Goal: Information Seeking & Learning: Learn about a topic

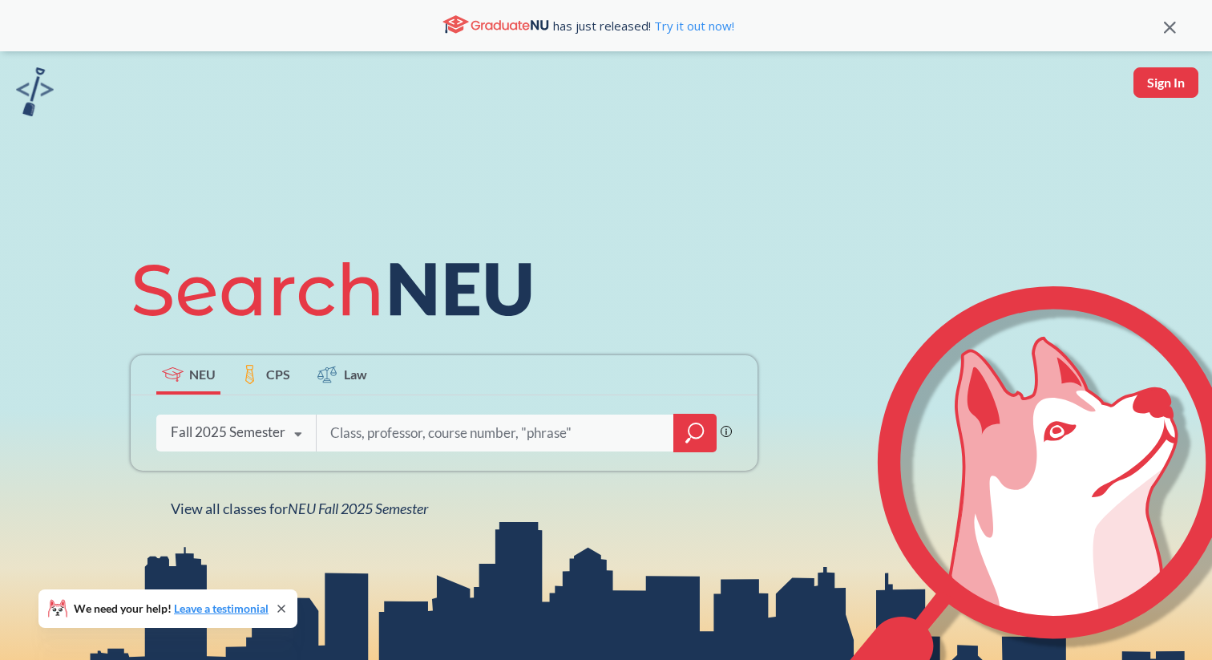
scroll to position [296, 0]
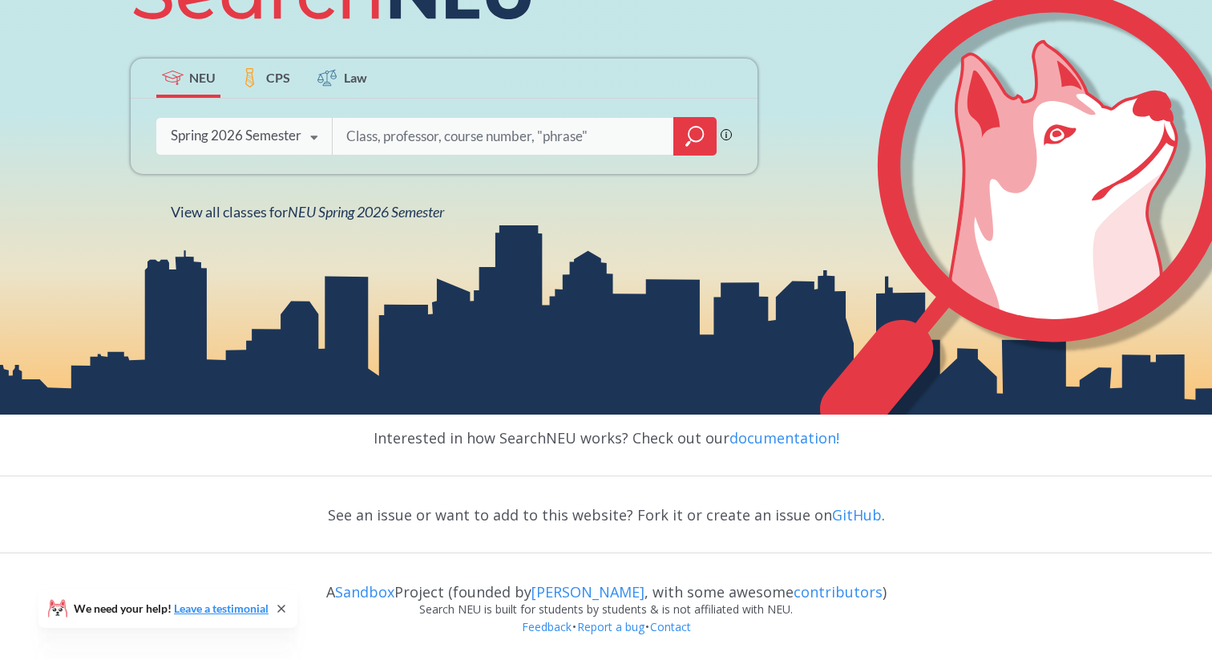
scroll to position [239, 0]
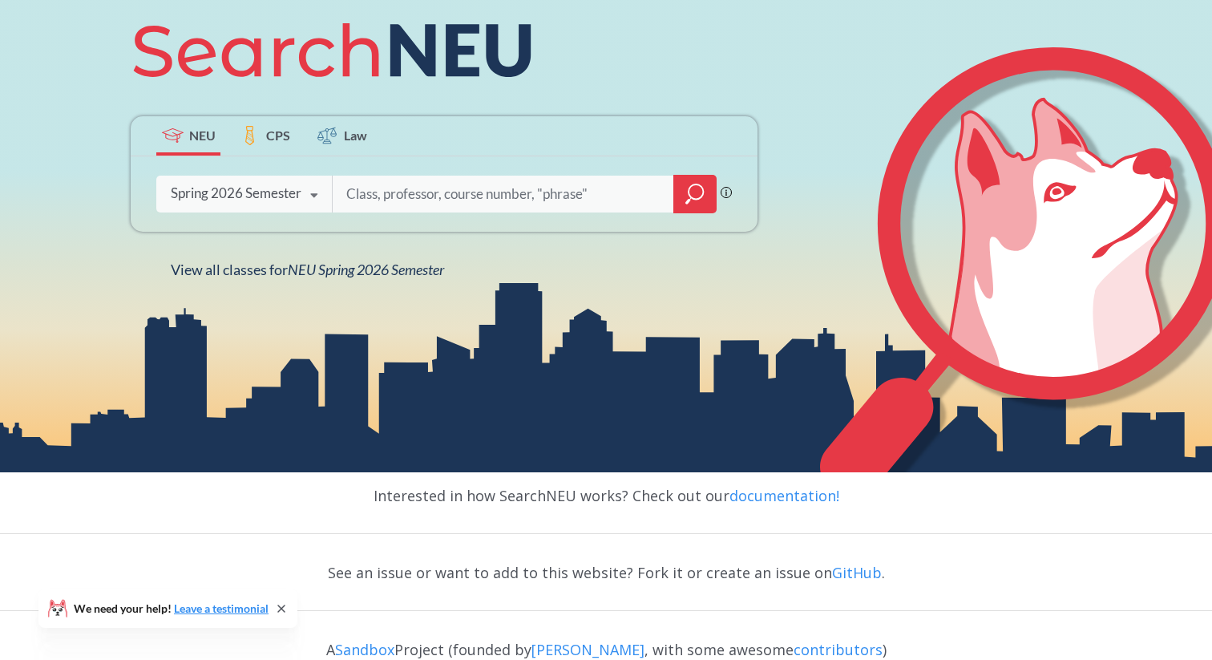
click at [280, 193] on div "Spring 2026 Semester" at bounding box center [236, 193] width 131 height 18
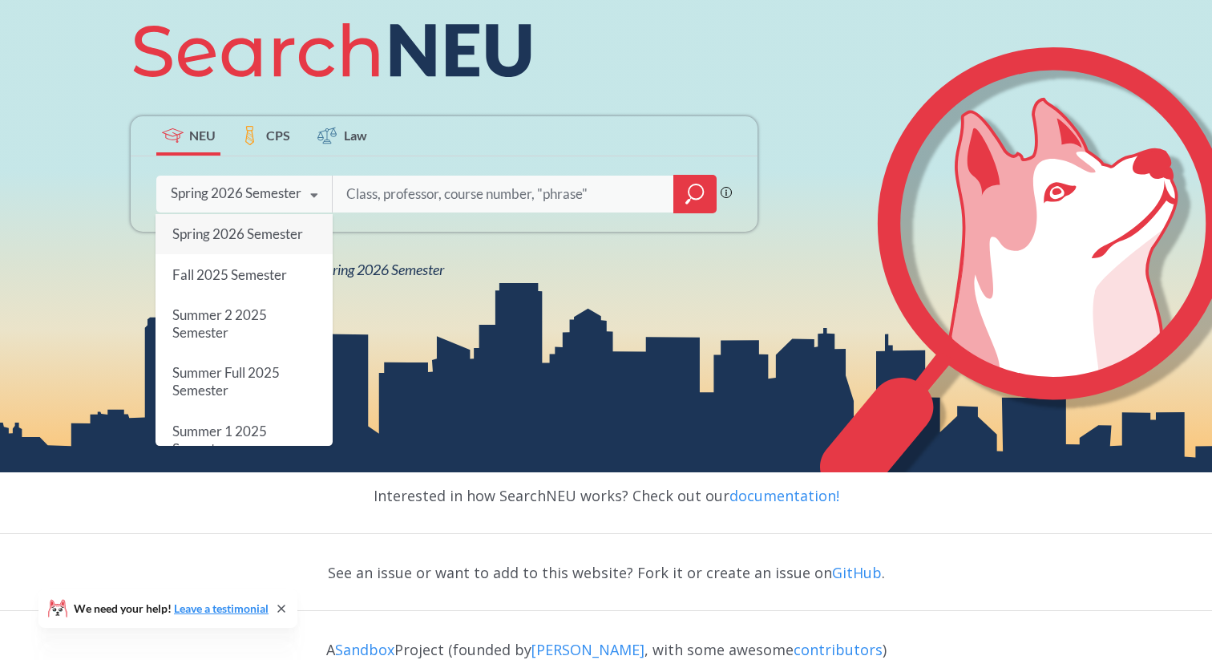
click at [507, 193] on input "search" at bounding box center [503, 194] width 317 height 34
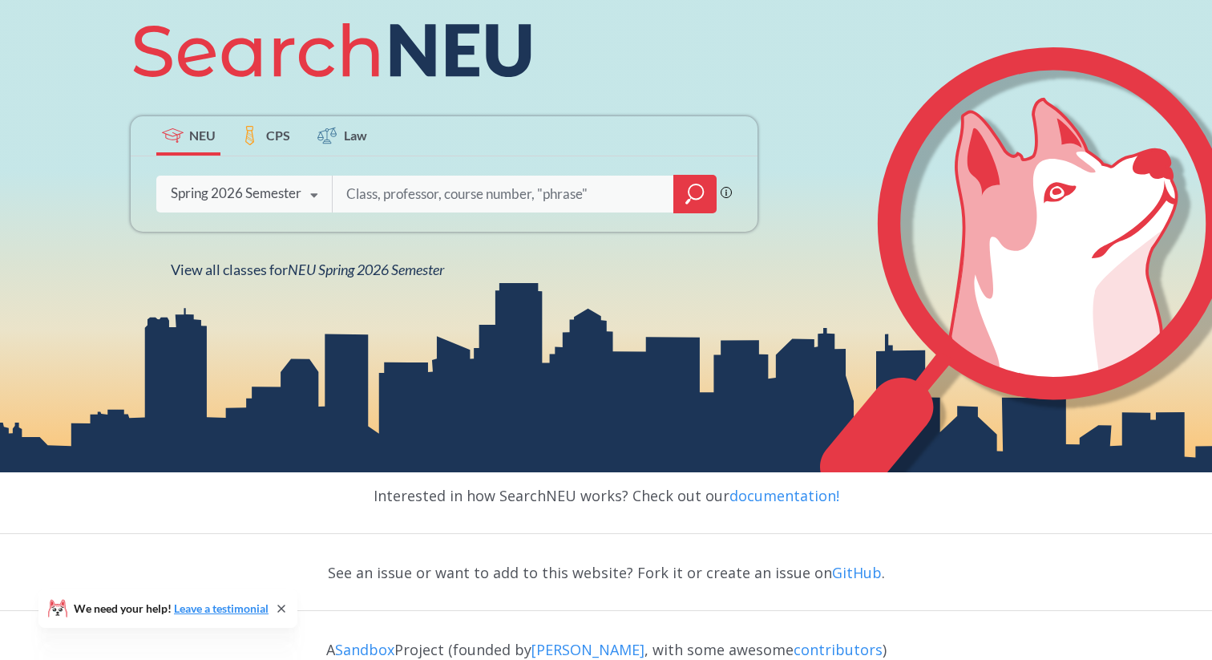
click at [682, 203] on div at bounding box center [694, 194] width 43 height 38
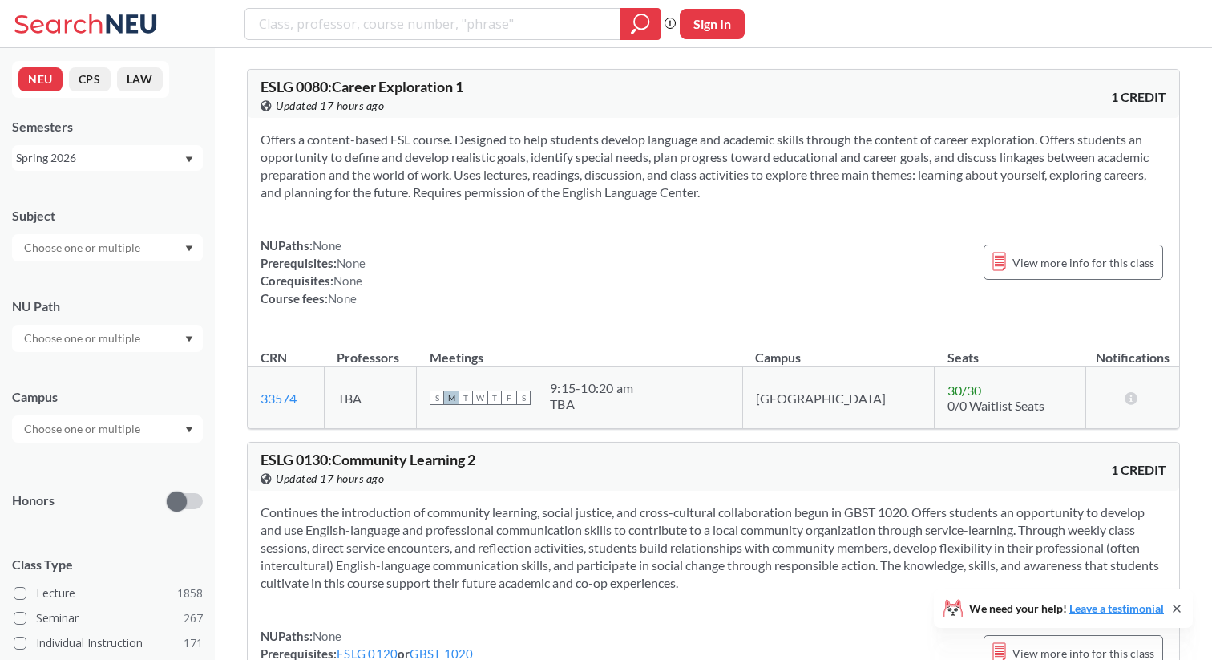
click at [148, 244] on div at bounding box center [107, 247] width 191 height 27
click at [96, 322] on div "ECON ( 53 )" at bounding box center [111, 324] width 181 height 18
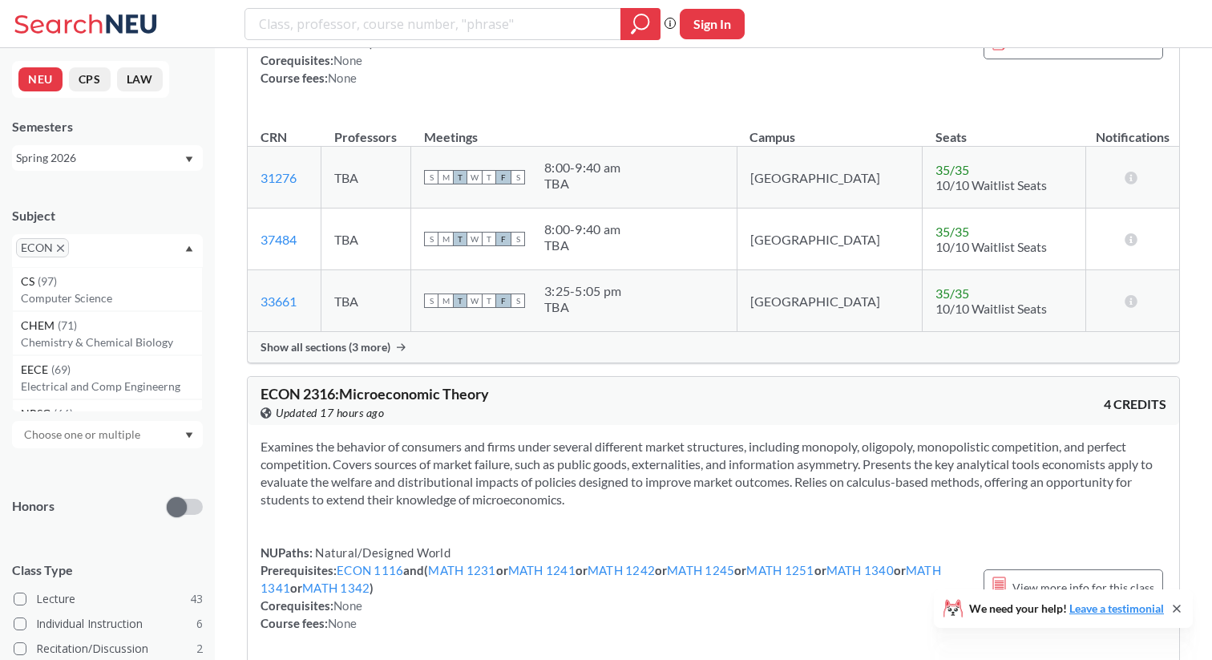
scroll to position [4587, 0]
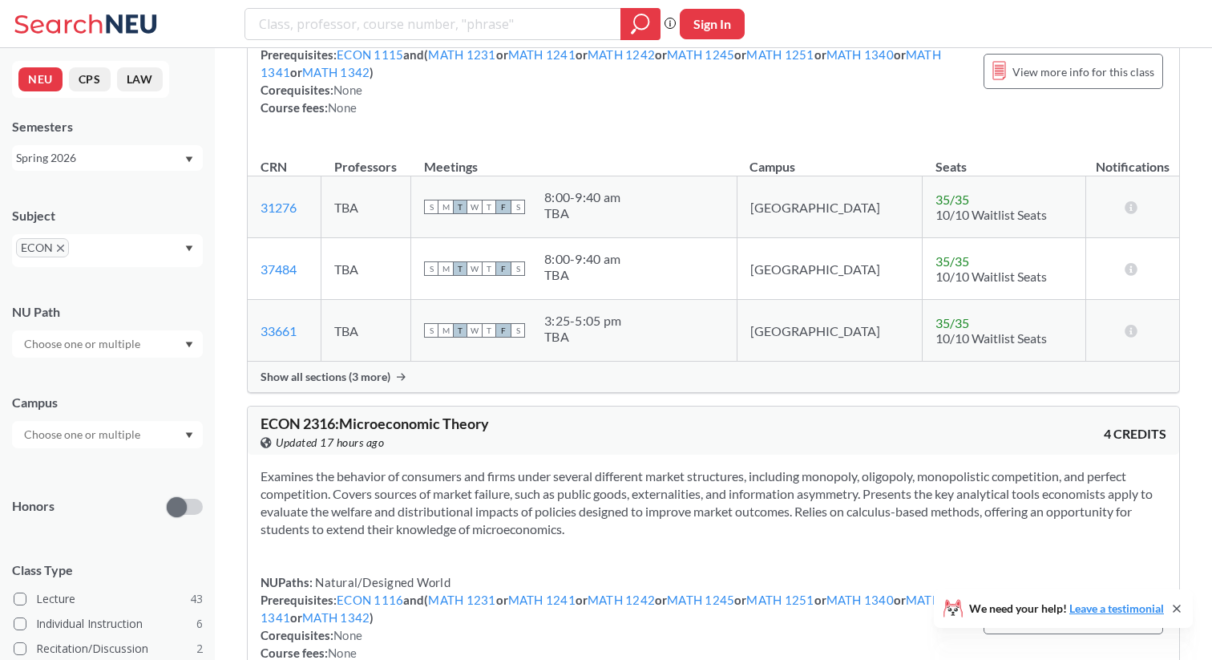
click at [382, 369] on span "Show all sections (3 more)" at bounding box center [325, 376] width 130 height 14
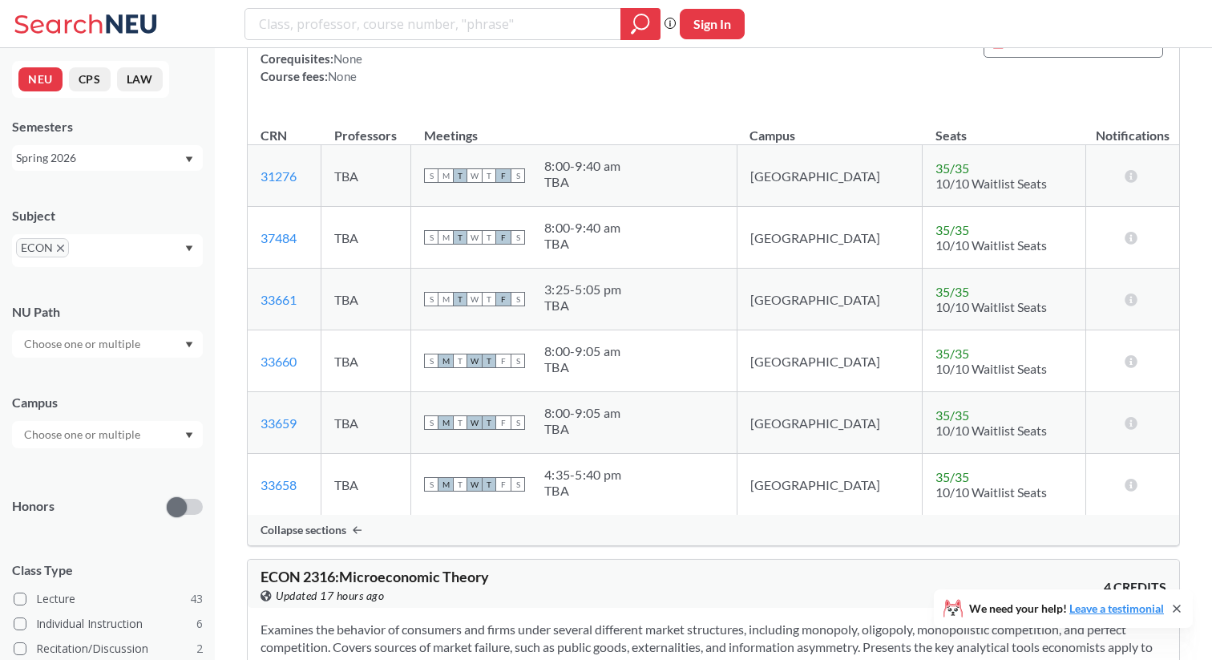
click at [187, 244] on div "ECON" at bounding box center [107, 250] width 191 height 33
click at [118, 249] on div "ECON" at bounding box center [107, 250] width 191 height 33
click at [98, 251] on input "text" at bounding box center [96, 253] width 47 height 19
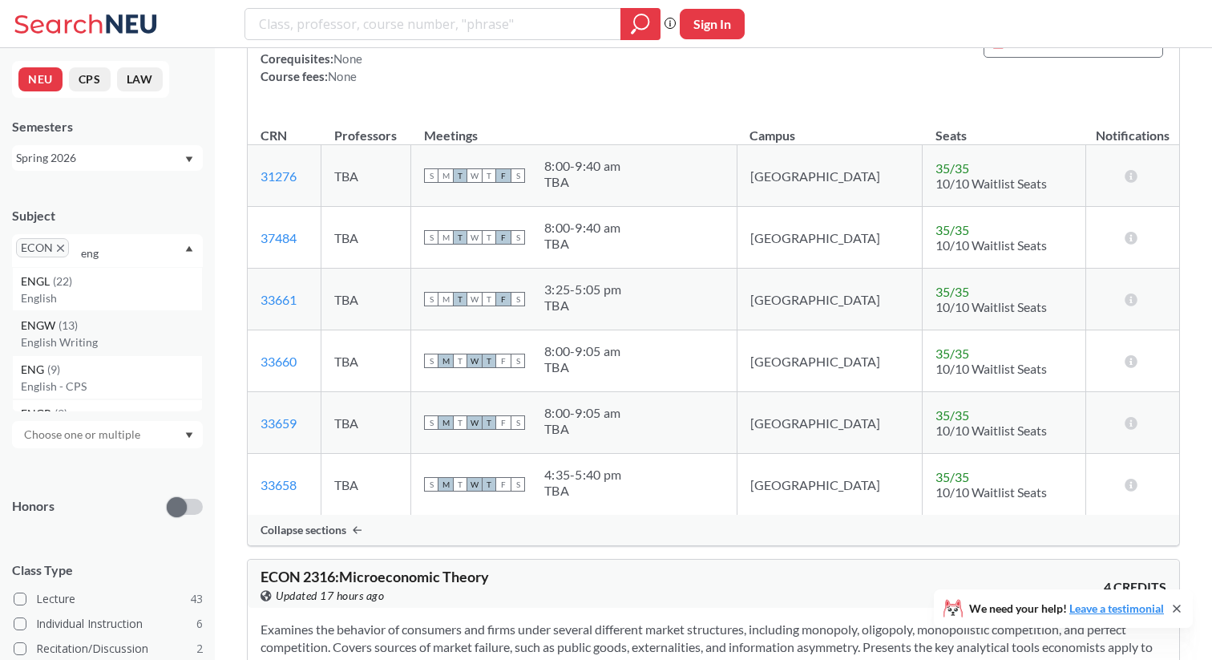
type input "eng"
click at [114, 322] on div "ENGW ( 13 )" at bounding box center [111, 326] width 181 height 18
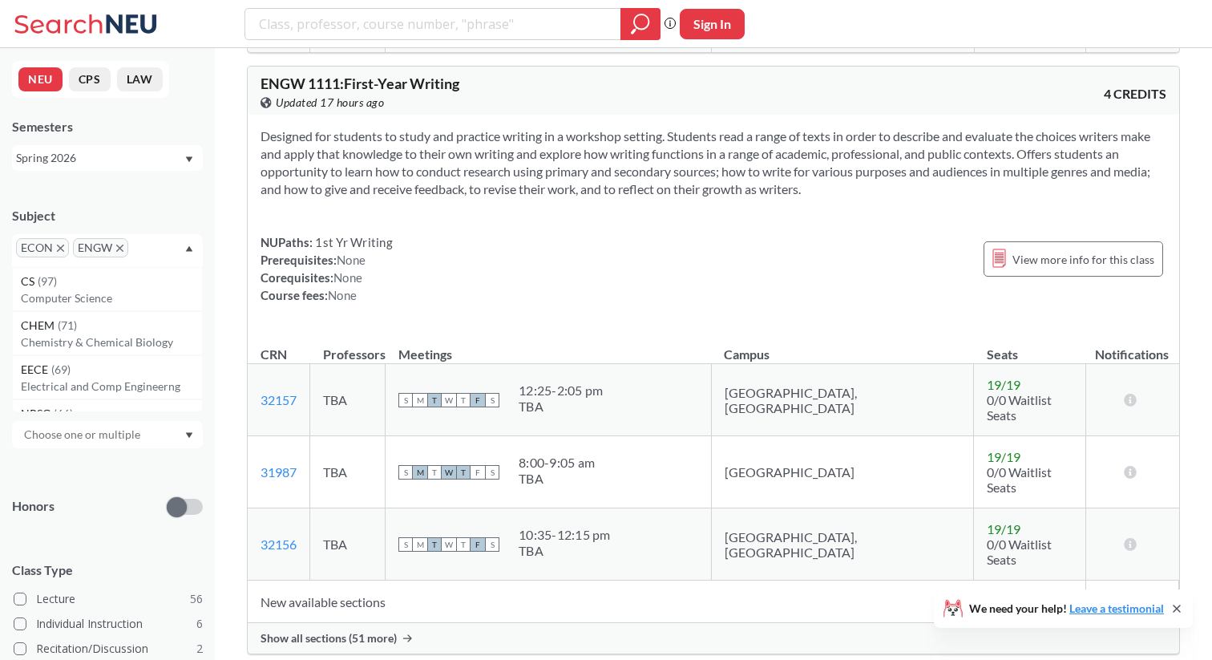
scroll to position [952, 0]
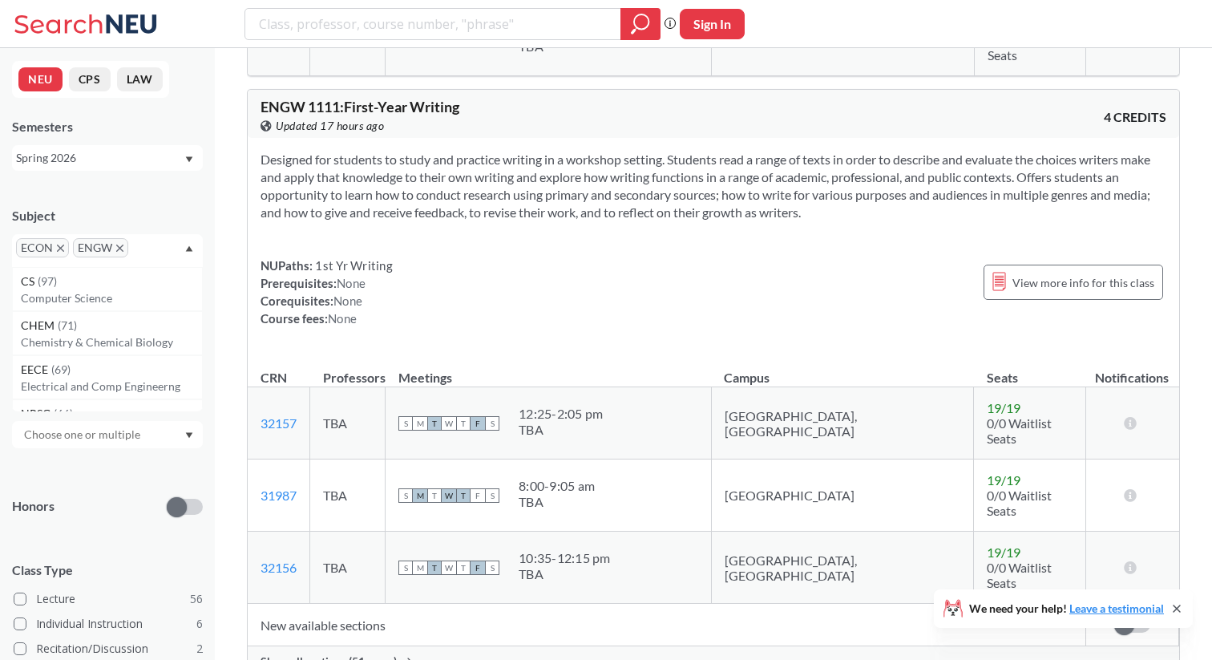
click at [360, 654] on span "Show all sections (51 more)" at bounding box center [328, 661] width 136 height 14
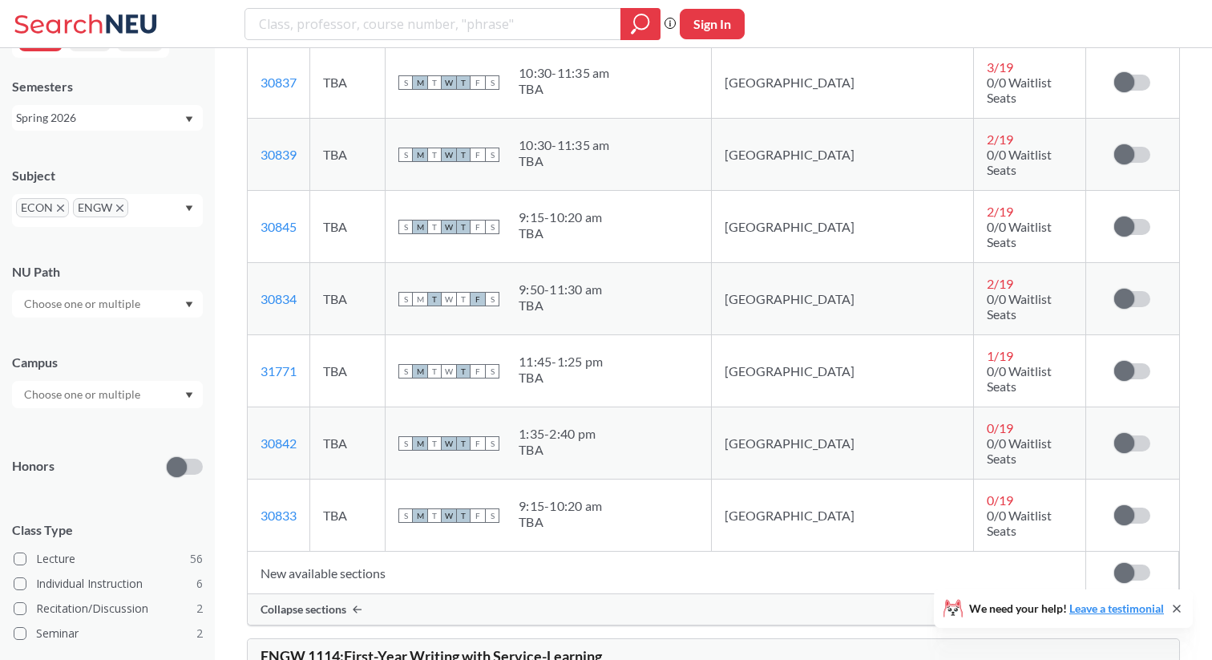
scroll to position [0, 0]
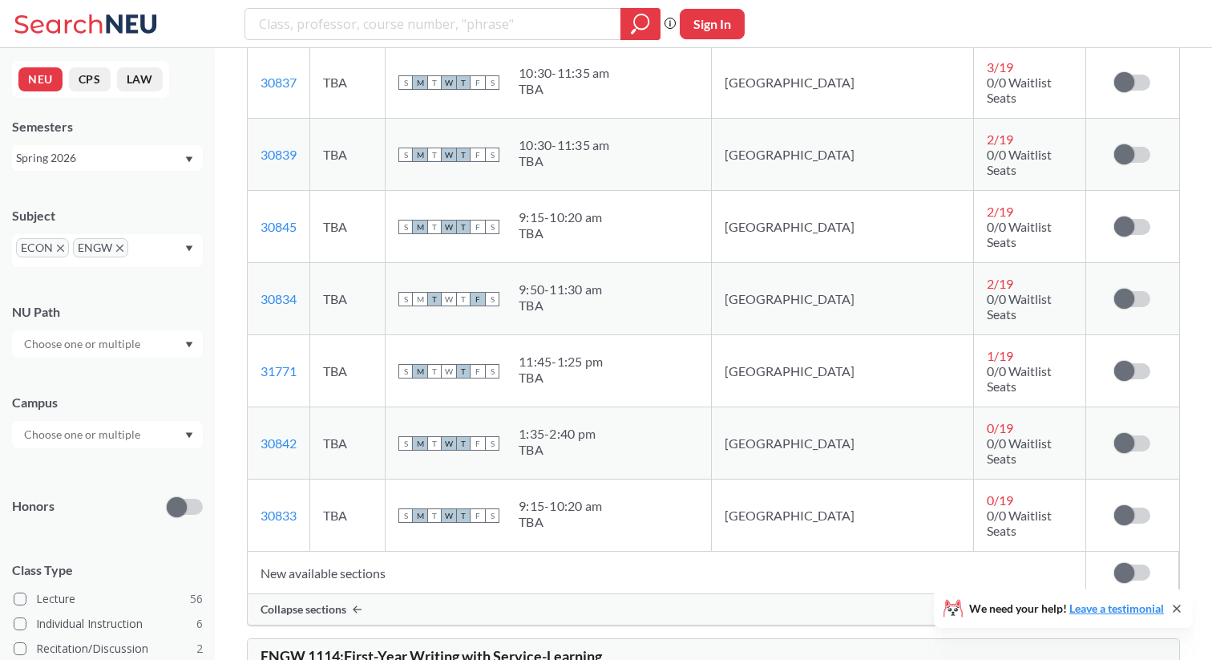
click at [159, 431] on div at bounding box center [107, 434] width 191 height 27
click at [127, 476] on div "Online ( 12 )" at bounding box center [111, 477] width 181 height 18
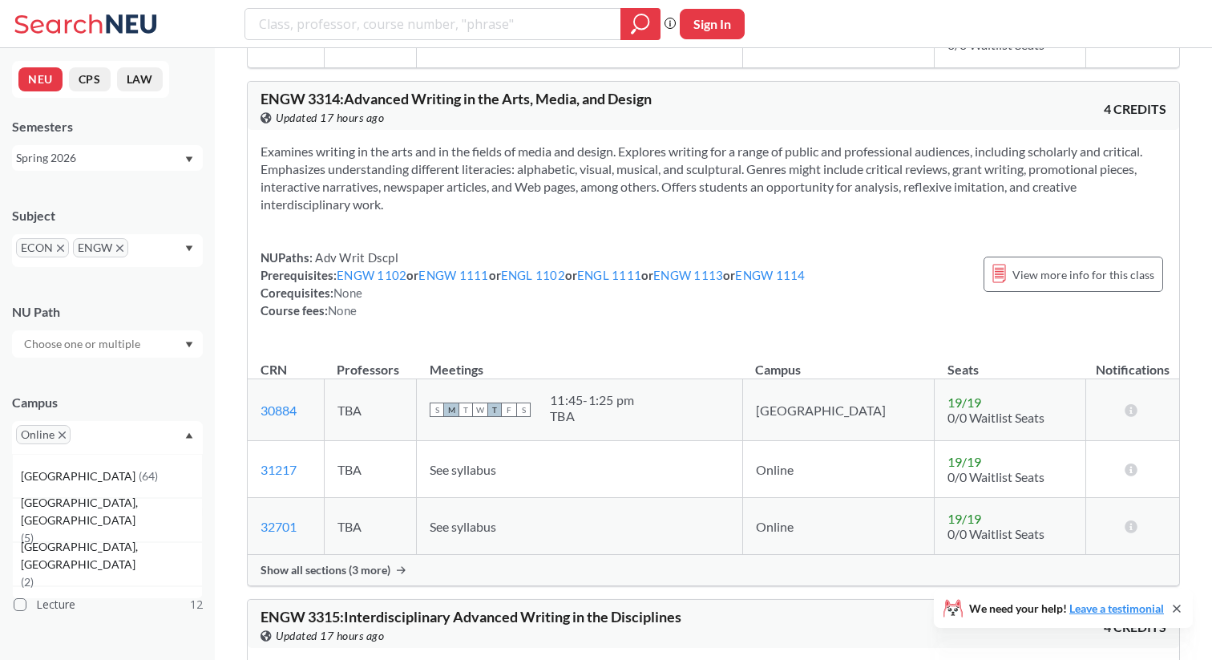
scroll to position [5726, 0]
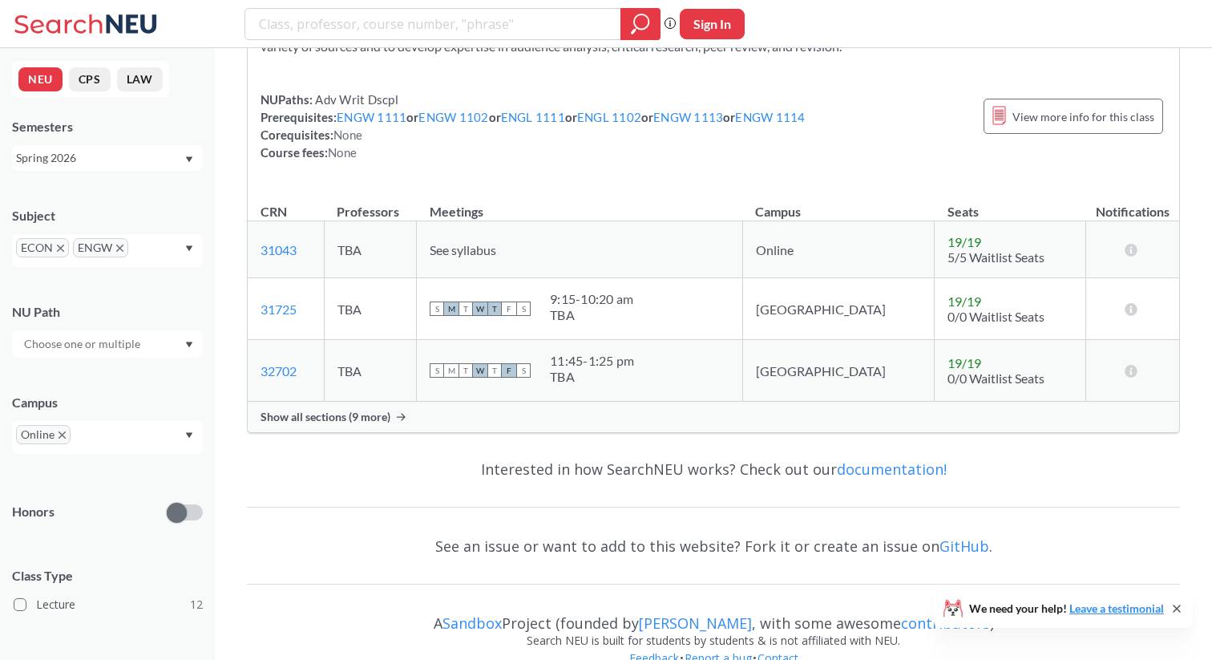
click at [159, 241] on div "ECON ENGW" at bounding box center [107, 250] width 191 height 33
click at [142, 248] on input "text" at bounding box center [155, 253] width 47 height 19
type input "fina"
click at [132, 288] on div "FINA ( 4 )" at bounding box center [111, 281] width 181 height 18
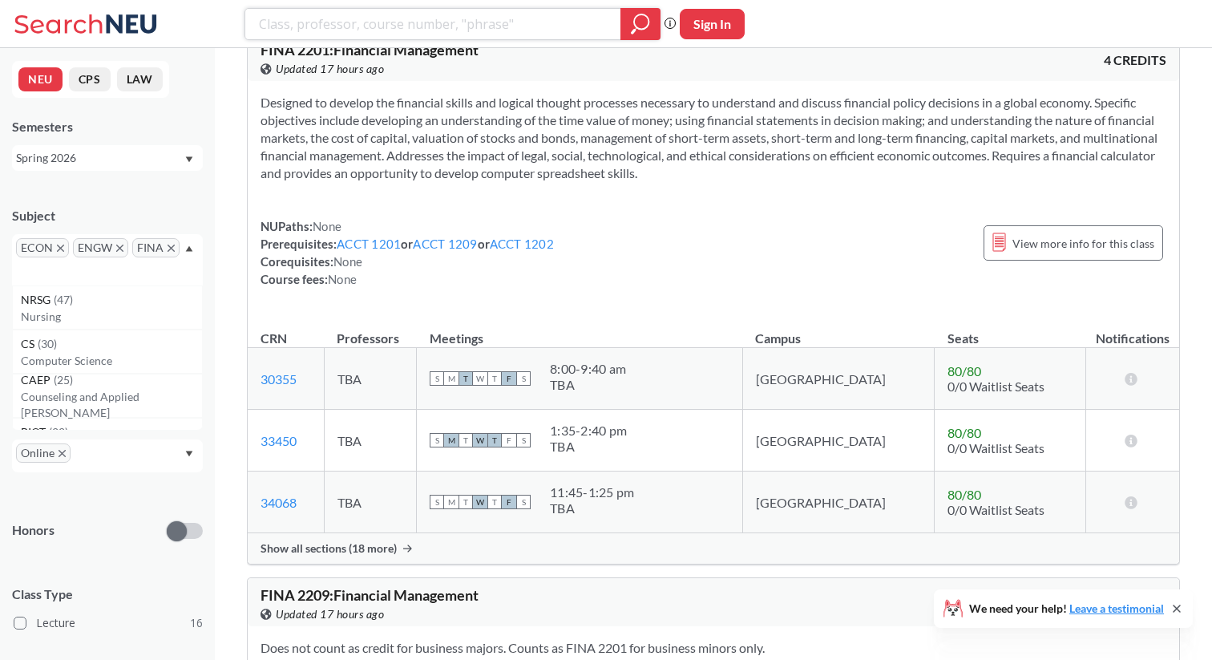
scroll to position [1687, 0]
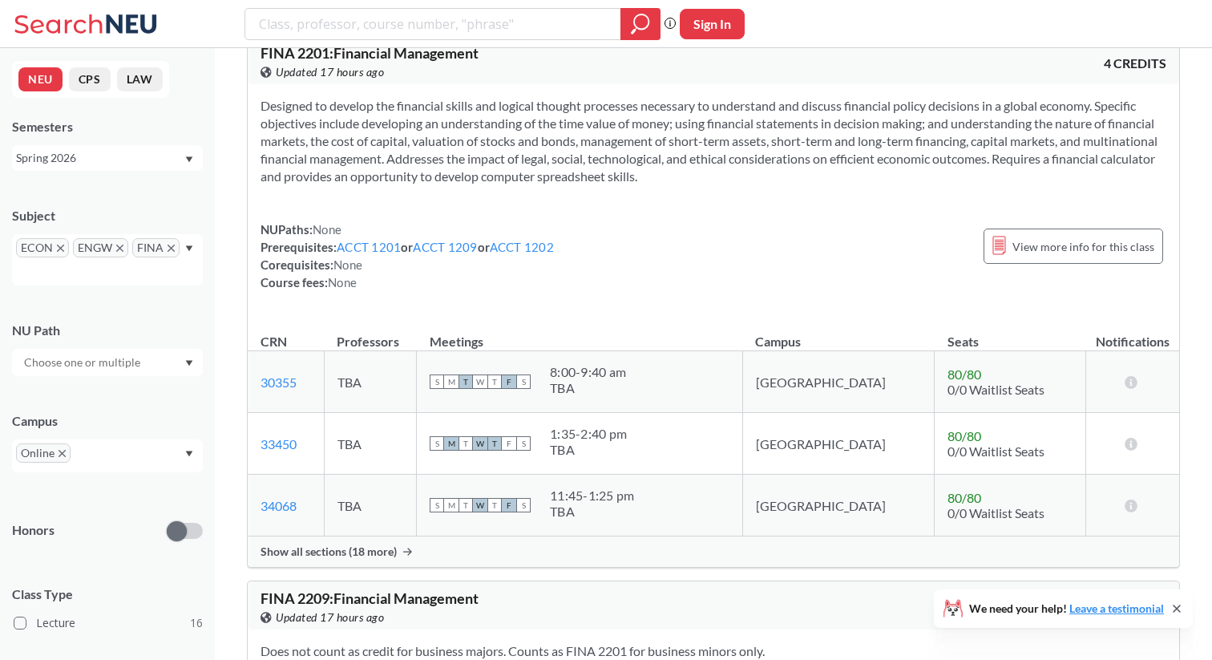
click at [376, 544] on span "Show all sections (18 more)" at bounding box center [328, 551] width 136 height 14
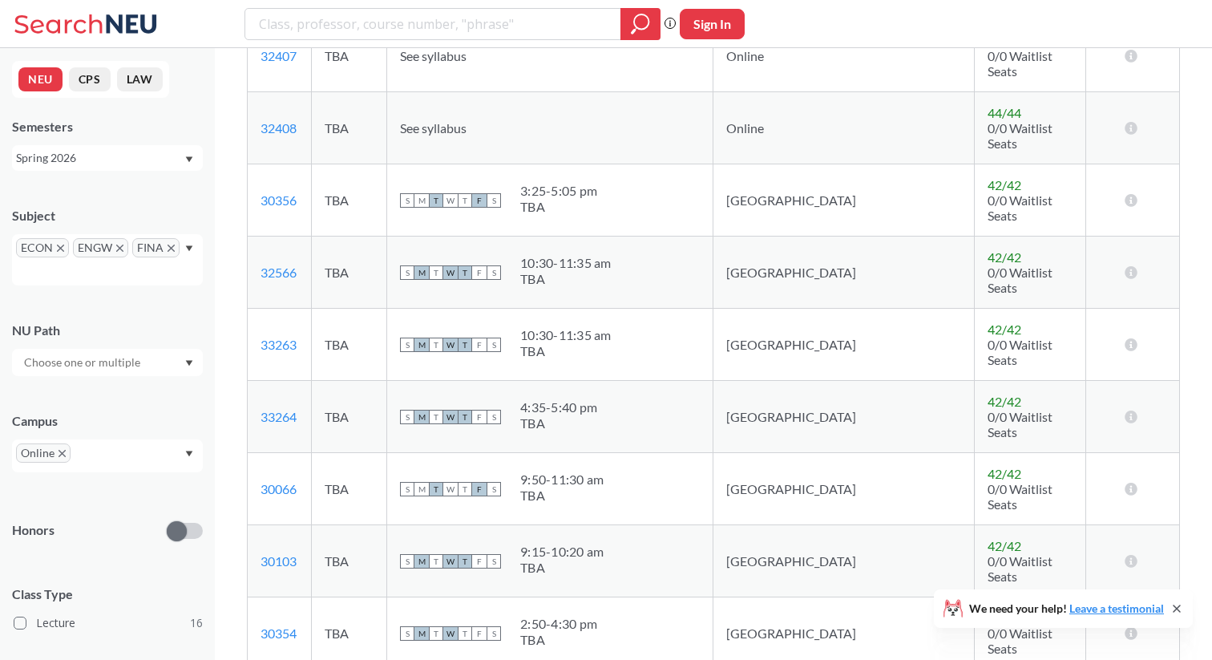
scroll to position [1943, 0]
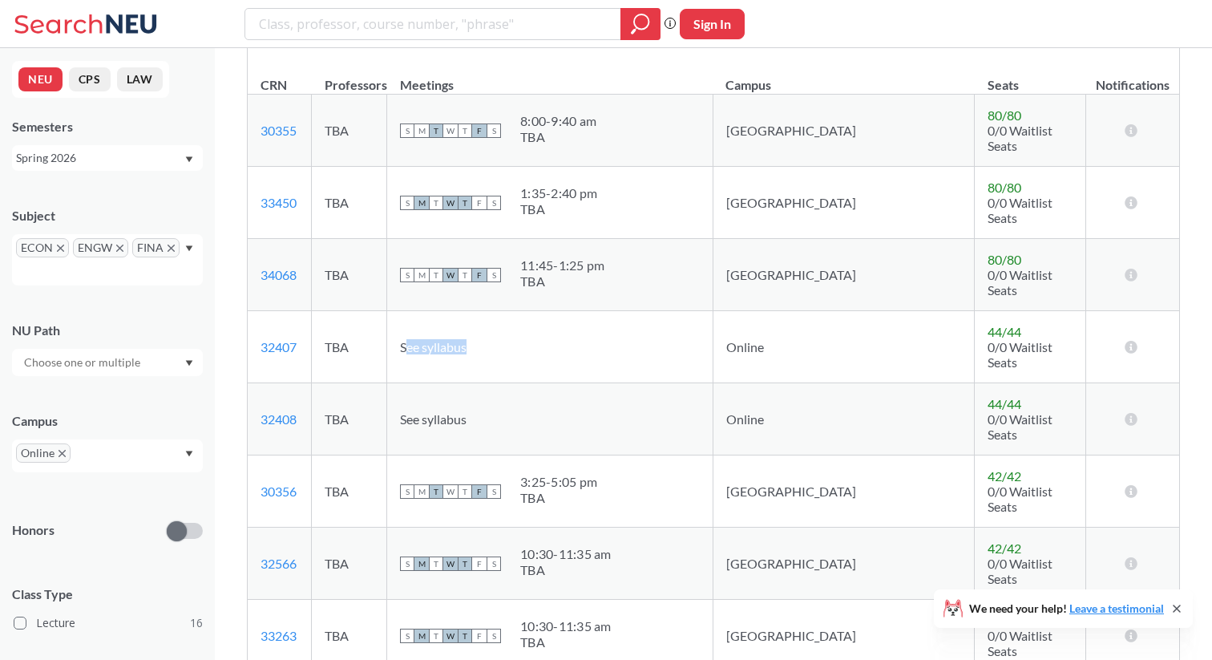
drag, startPoint x: 461, startPoint y: 273, endPoint x: 530, endPoint y: 279, distance: 69.9
click at [530, 311] on td "See syllabus" at bounding box center [550, 347] width 326 height 72
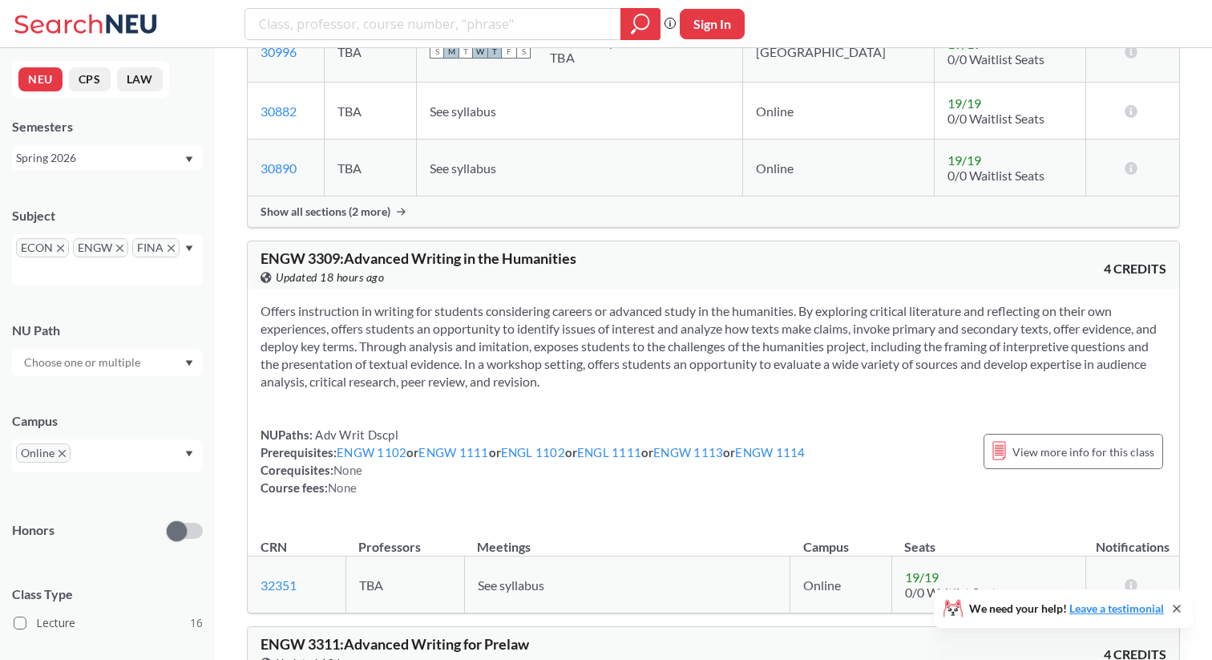
scroll to position [6741, 0]
click at [997, 442] on icon at bounding box center [999, 451] width 14 height 19
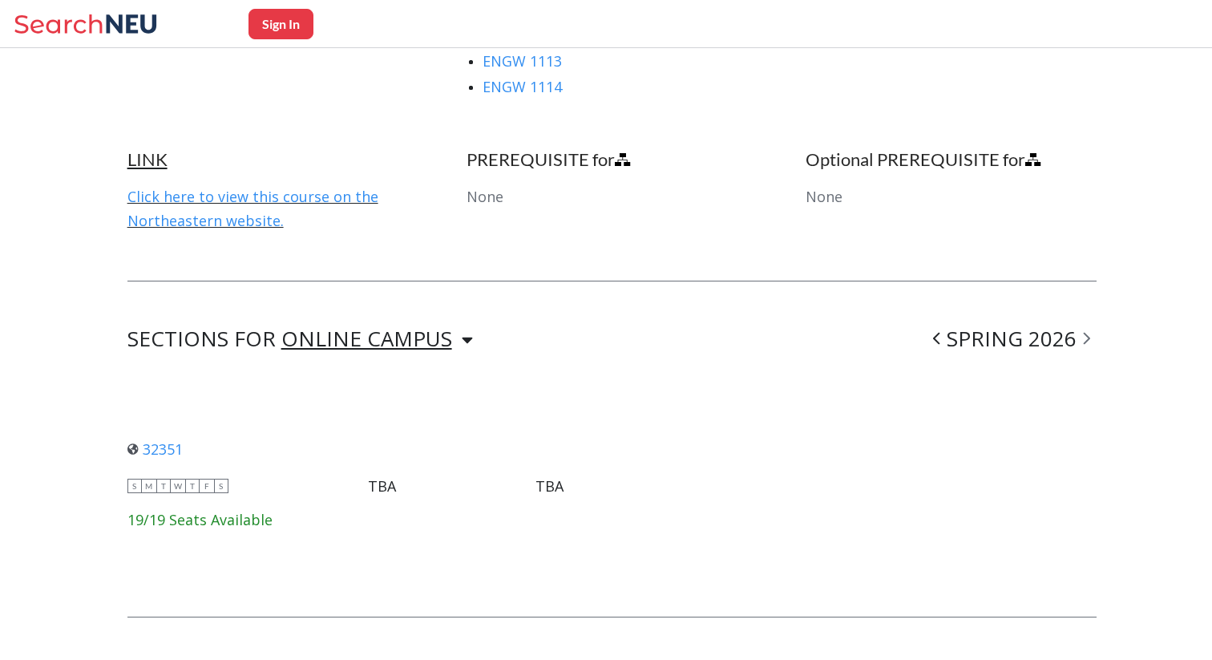
scroll to position [1060, 0]
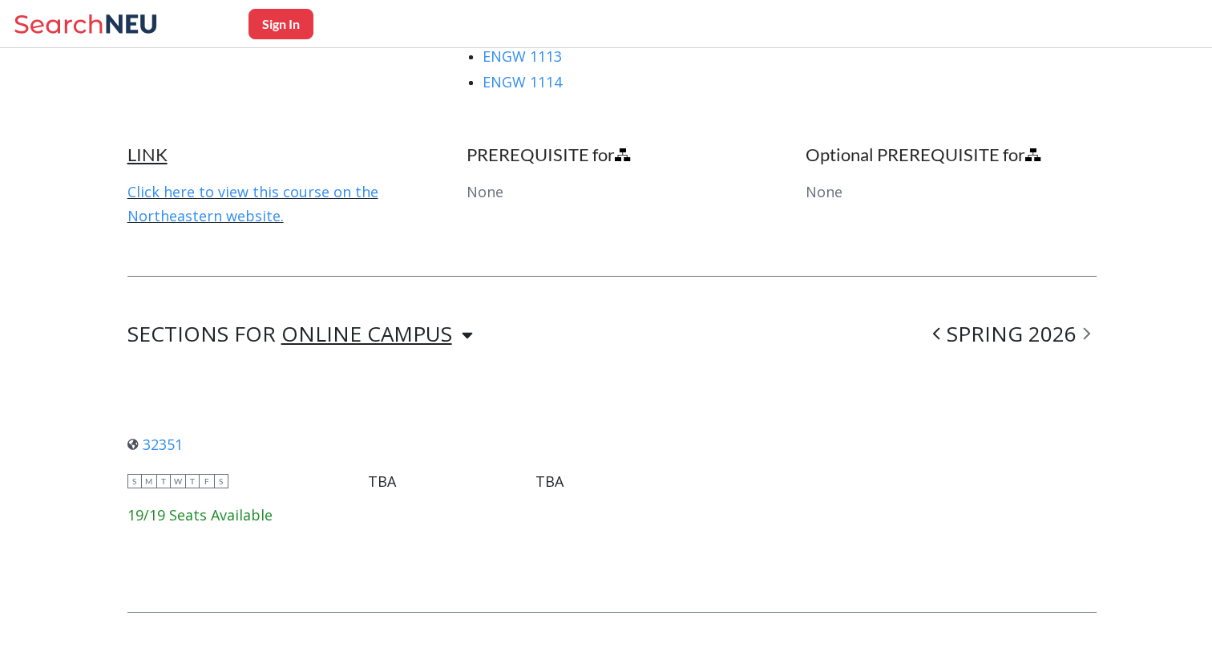
click at [446, 331] on div "ONLINE CAMPUS ONLINE CAMPUS" at bounding box center [377, 334] width 192 height 19
click at [543, 329] on div "SECTIONS FOR ONLINE CAMPUS ONLINE CAMPUS SPRING 2026" at bounding box center [612, 334] width 970 height 19
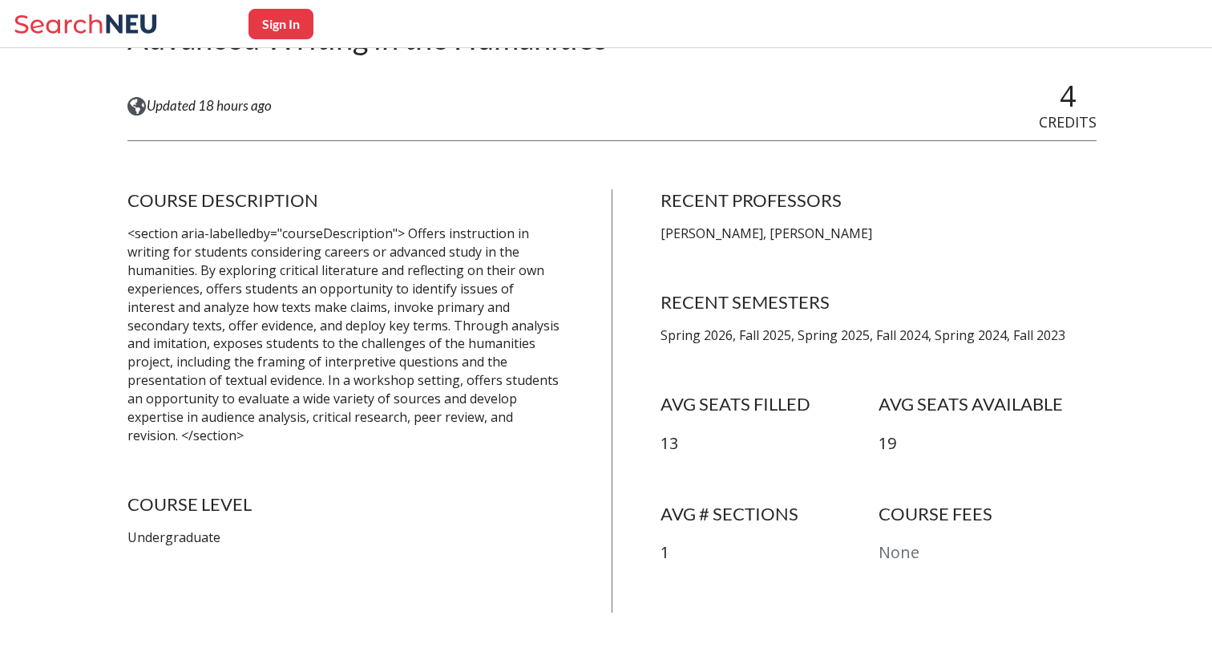
scroll to position [200, 0]
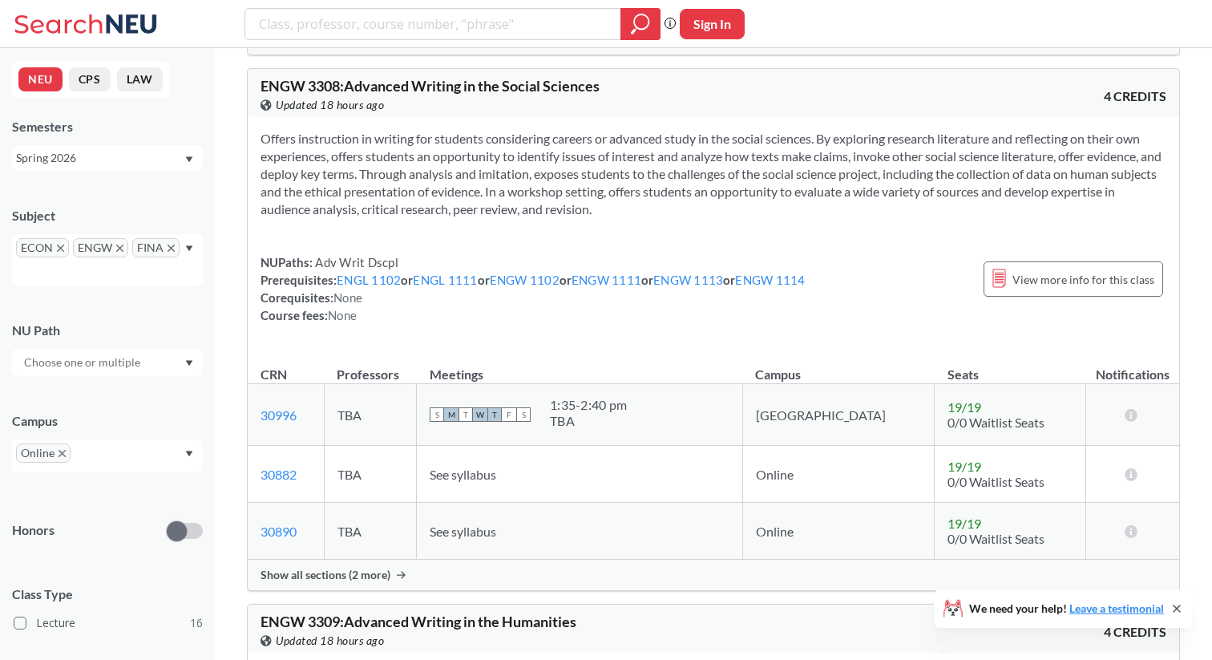
scroll to position [5084, 0]
